Goal: Complete application form

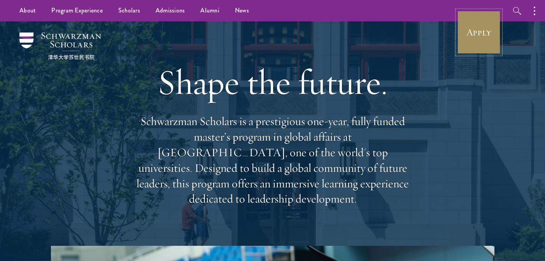
click at [480, 36] on link "Apply" at bounding box center [479, 33] width 44 height 44
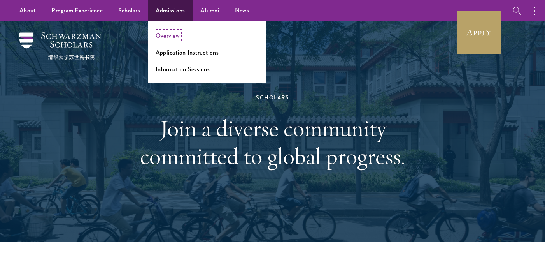
click at [166, 33] on link "Overview" at bounding box center [168, 35] width 24 height 9
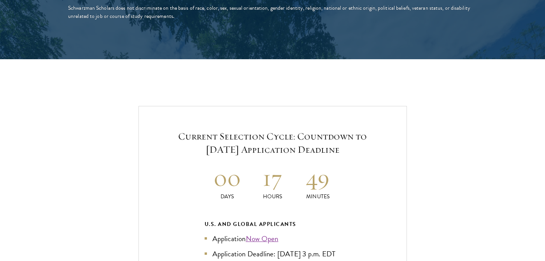
scroll to position [1571, 0]
